Goal: Transaction & Acquisition: Purchase product/service

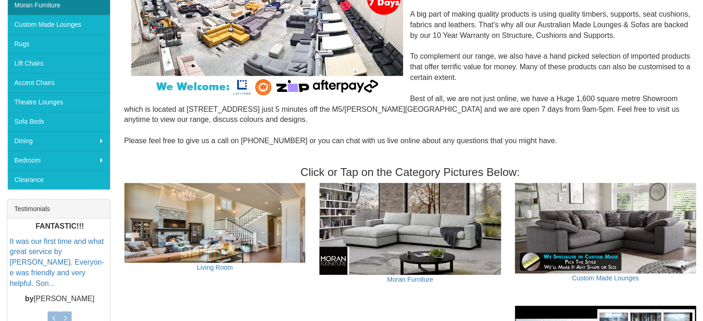
scroll to position [139, 0]
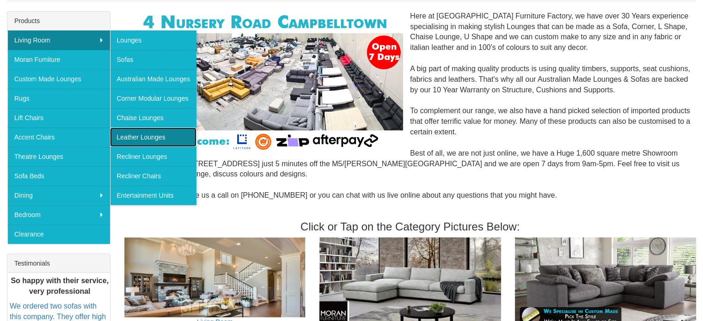
click at [142, 138] on link "Leather Lounges" at bounding box center [153, 137] width 87 height 19
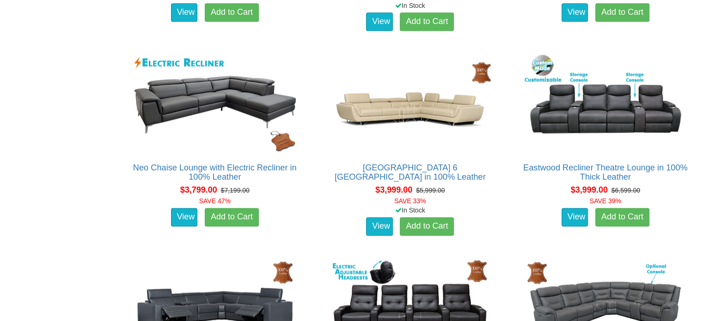
scroll to position [1249, 0]
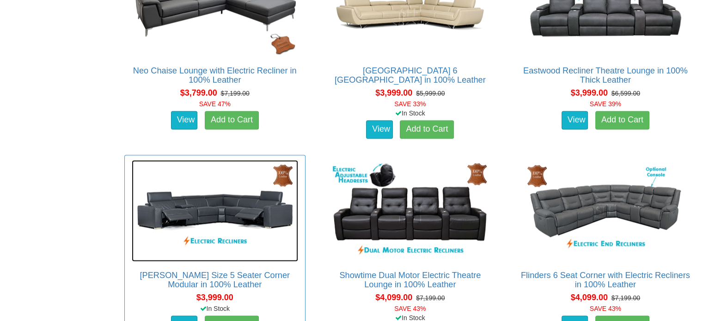
click at [256, 196] on img at bounding box center [215, 211] width 166 height 102
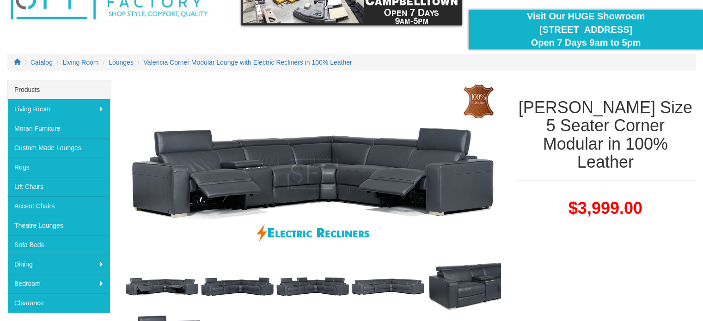
scroll to position [139, 0]
